Goal: Communication & Community: Participate in discussion

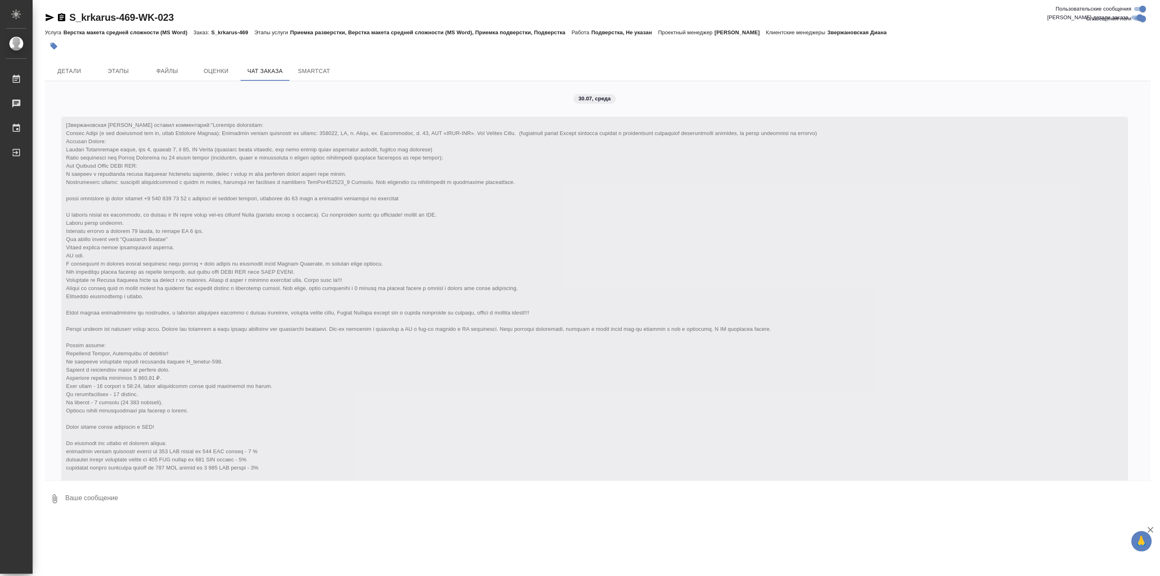
scroll to position [19789, 0]
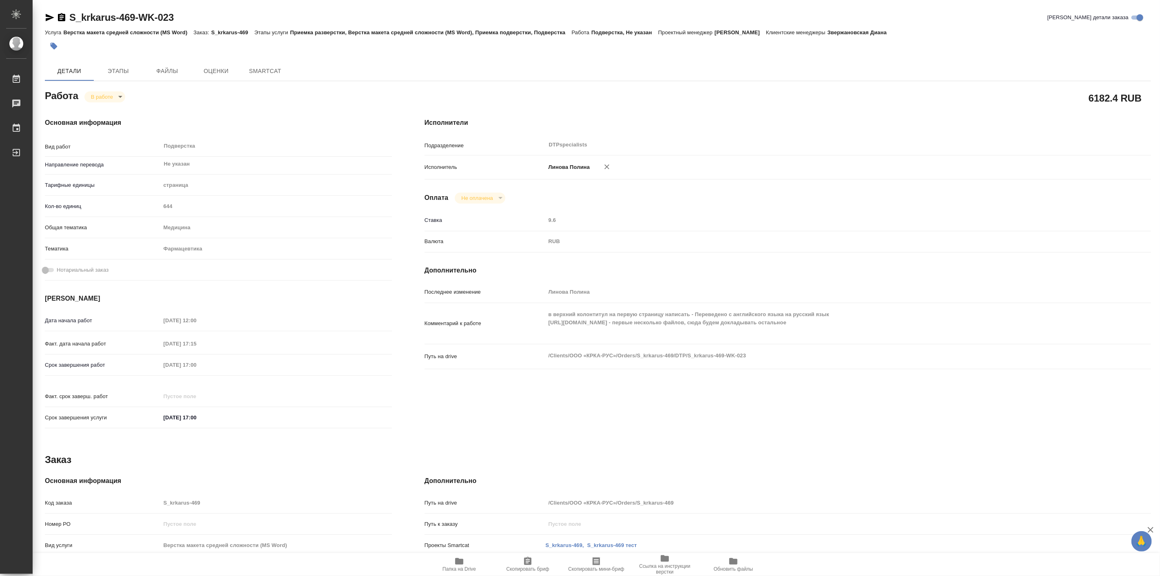
type textarea "x"
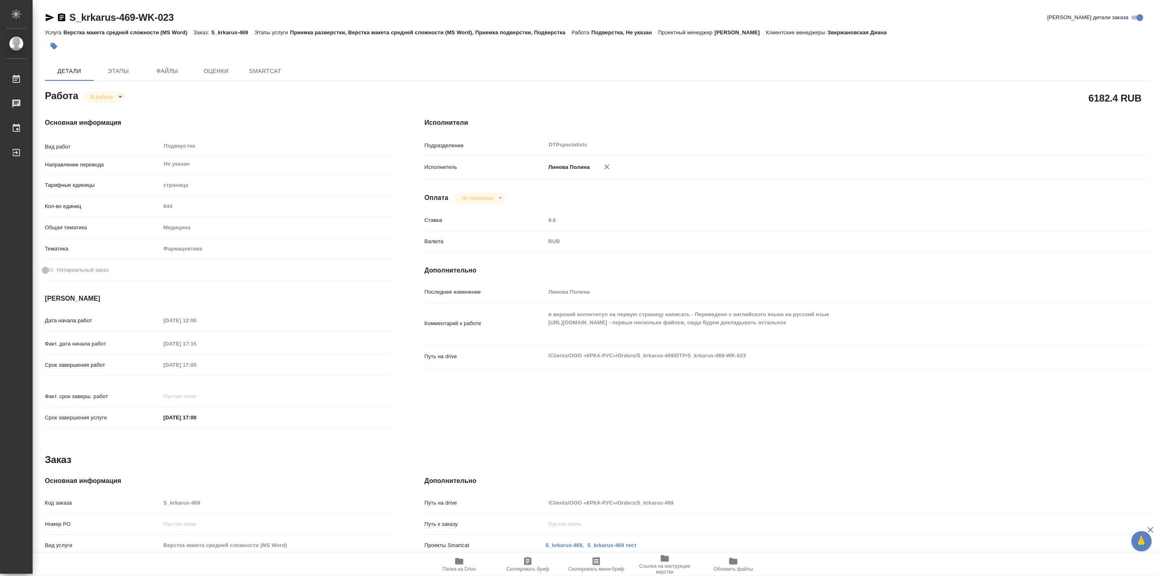
type textarea "x"
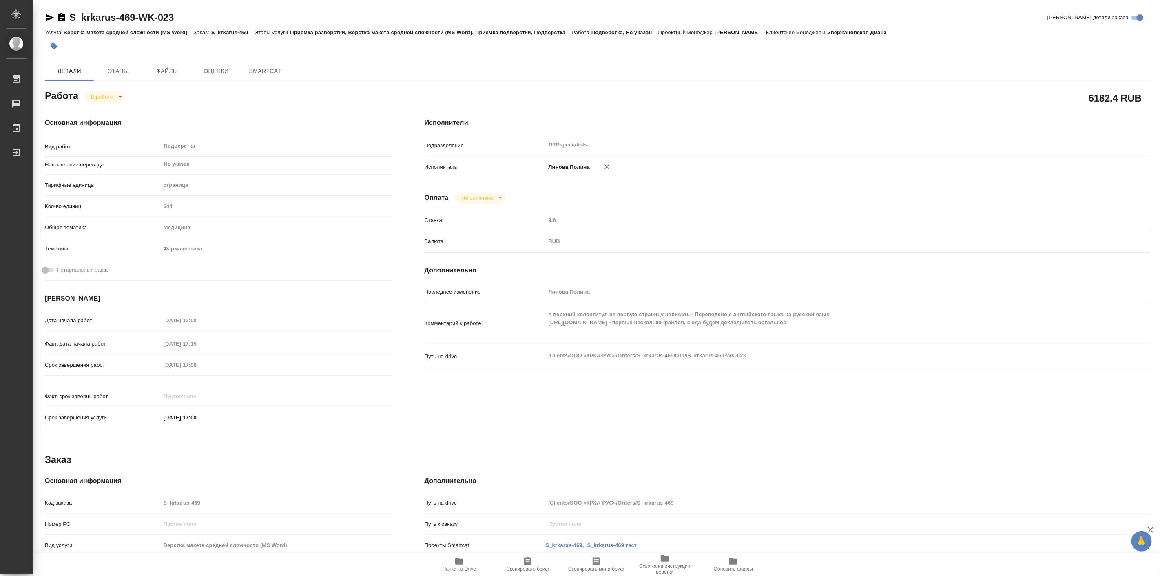
type textarea "x"
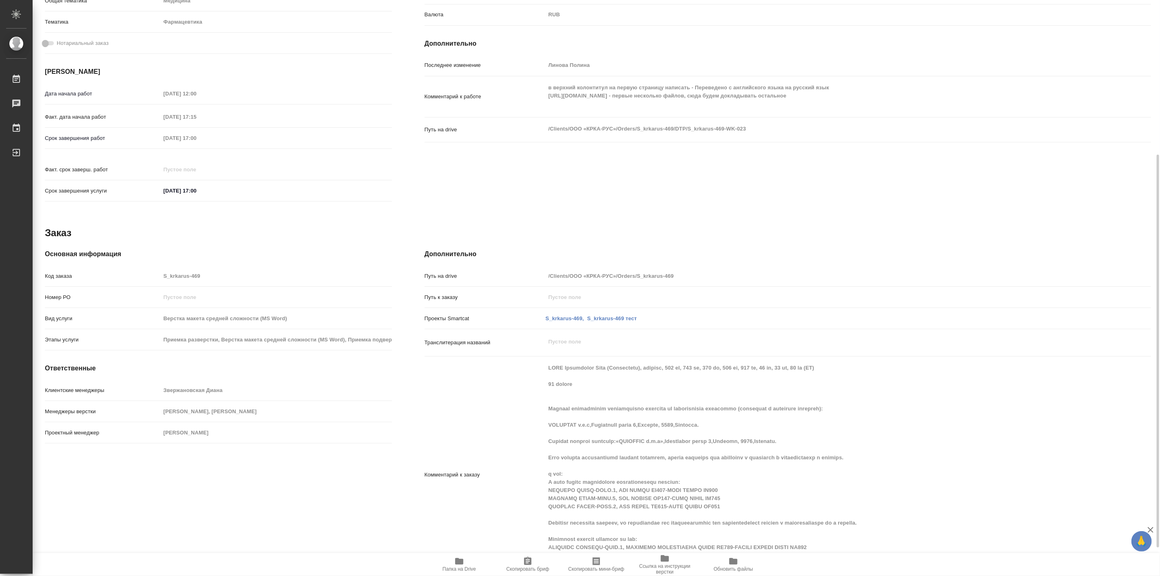
type textarea "x"
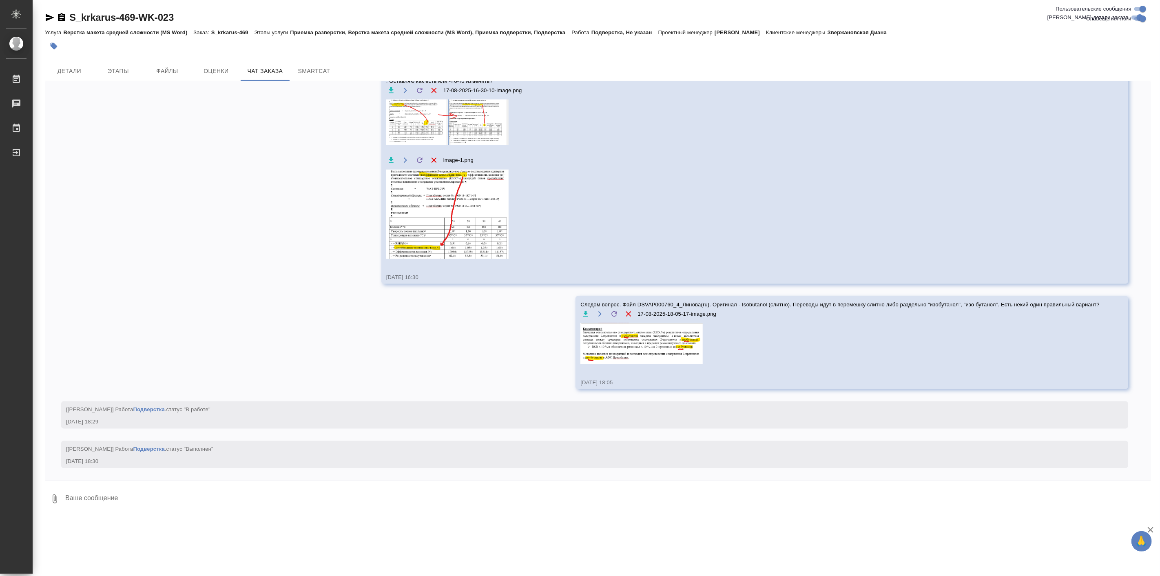
scroll to position [19973, 0]
